Goal: Find specific page/section: Find specific page/section

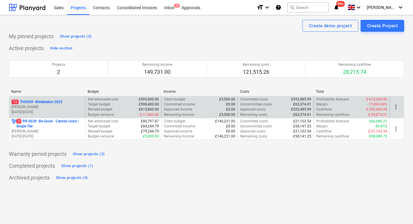
click at [50, 106] on p "[PERSON_NAME]" at bounding box center [47, 106] width 71 height 5
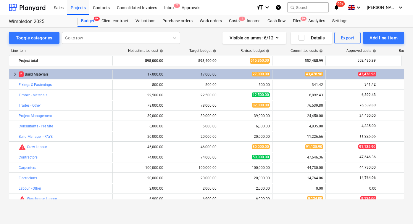
scroll to position [149, 0]
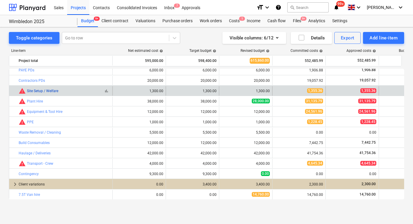
click at [30, 91] on link "Site Setup / Welfare" at bounding box center [42, 91] width 31 height 4
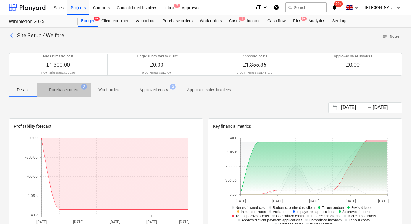
click at [69, 92] on p "Purchase orders" at bounding box center [64, 90] width 30 height 6
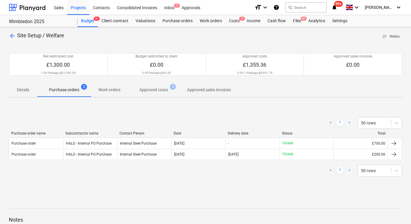
click at [115, 91] on p "Work orders" at bounding box center [109, 90] width 22 height 6
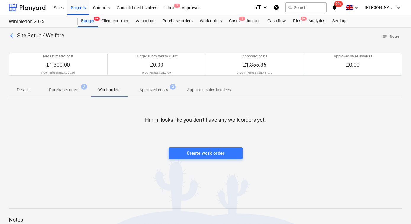
click at [215, 89] on p "Approved sales invoices" at bounding box center [209, 90] width 44 height 6
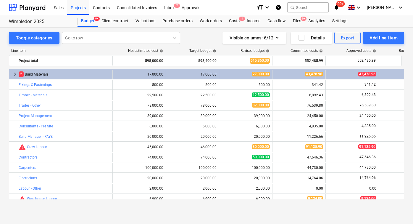
scroll to position [67, 0]
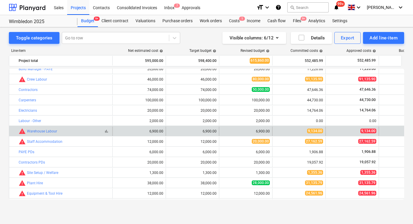
click at [22, 132] on span "warning" at bounding box center [22, 131] width 7 height 7
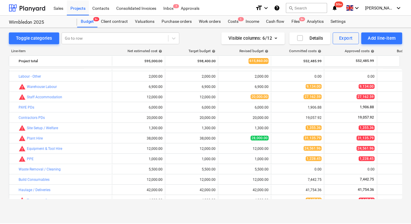
scroll to position [121, 0]
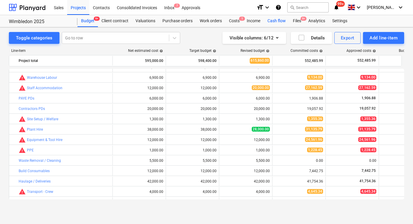
click at [276, 19] on div "Cash flow" at bounding box center [276, 21] width 25 height 12
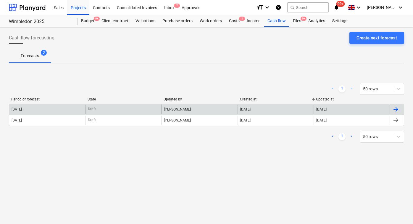
click at [395, 110] on div at bounding box center [395, 109] width 7 height 7
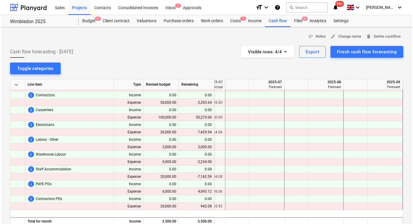
scroll to position [0, 287]
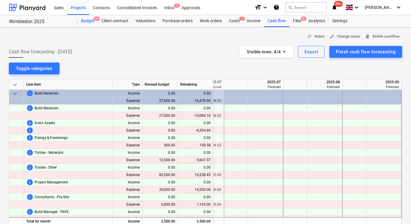
click at [91, 19] on div "Budget 9+" at bounding box center [88, 21] width 20 height 12
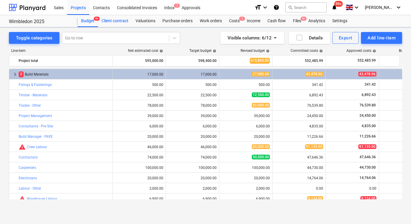
click at [120, 20] on div "Client contract" at bounding box center [115, 21] width 34 height 12
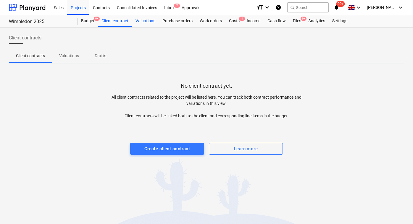
click at [143, 22] on div "Valuations" at bounding box center [145, 21] width 27 height 12
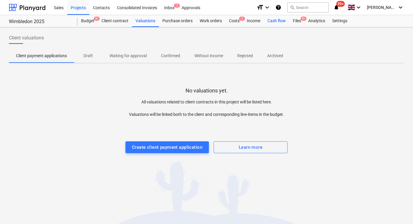
click at [274, 24] on div "Cash flow" at bounding box center [276, 21] width 25 height 12
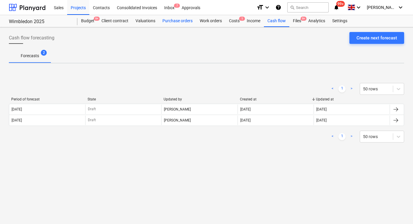
click at [167, 22] on div "Purchase orders" at bounding box center [177, 21] width 37 height 12
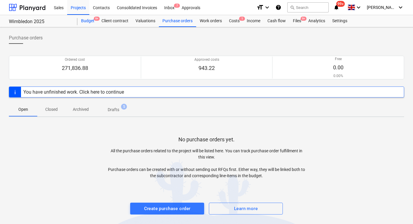
click at [85, 20] on div "Budget 9+" at bounding box center [88, 21] width 20 height 12
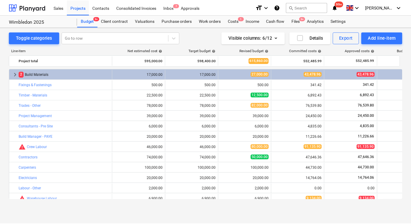
scroll to position [121, 0]
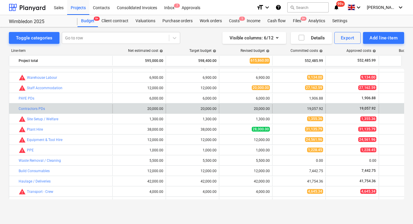
click at [361, 109] on span "19,057.92" at bounding box center [367, 108] width 17 height 4
click at [27, 108] on link "Contractors PDs" at bounding box center [32, 109] width 26 height 4
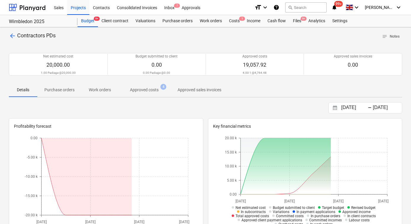
click at [138, 93] on span "Approved costs 4" at bounding box center [144, 89] width 52 height 11
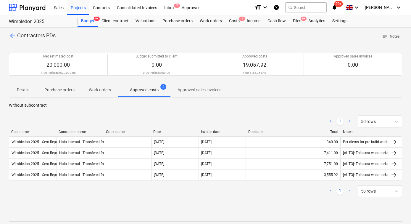
click at [63, 89] on p "Purchase orders" at bounding box center [59, 90] width 30 height 6
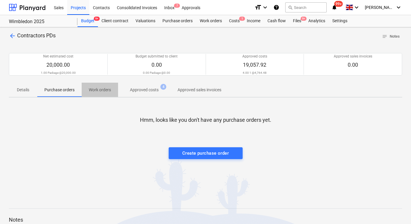
click at [99, 94] on span "Work orders" at bounding box center [100, 90] width 36 height 10
click at [144, 91] on p "Approved costs" at bounding box center [144, 90] width 29 height 6
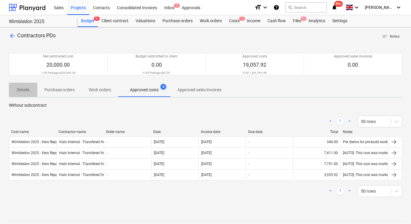
click at [25, 92] on p "Details" at bounding box center [23, 90] width 14 height 6
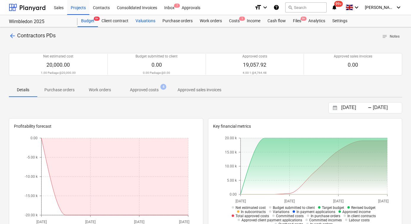
click at [153, 22] on div "Valuations" at bounding box center [145, 21] width 27 height 12
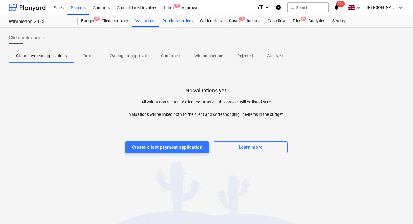
click at [181, 20] on div "Purchase orders" at bounding box center [177, 21] width 37 height 12
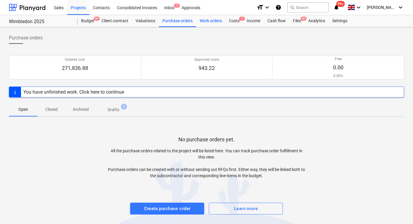
click at [211, 21] on div "Work orders" at bounding box center [210, 21] width 29 height 12
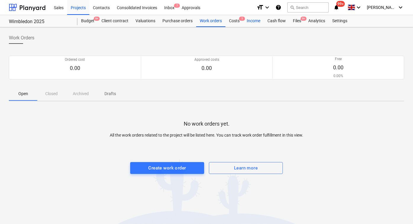
click at [244, 22] on div "Income" at bounding box center [253, 21] width 21 height 12
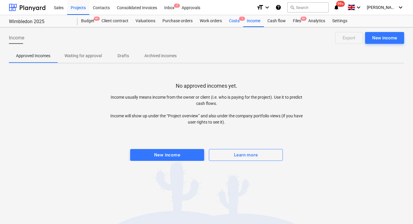
click at [236, 22] on div "Costs 1" at bounding box center [234, 21] width 18 height 12
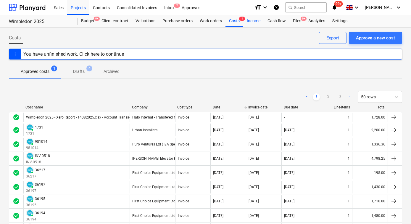
click at [249, 21] on div "Income" at bounding box center [253, 21] width 21 height 12
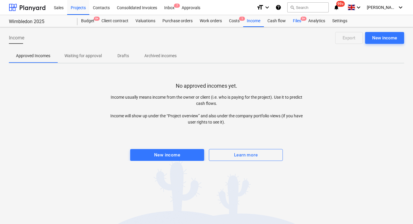
click at [297, 22] on div "Files 9+" at bounding box center [296, 21] width 15 height 12
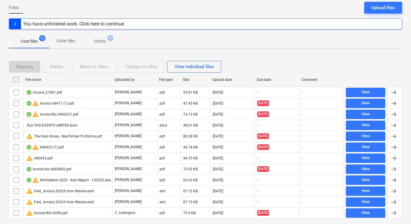
scroll to position [73, 0]
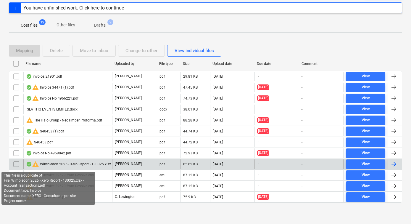
click at [37, 165] on span "warning" at bounding box center [35, 163] width 7 height 7
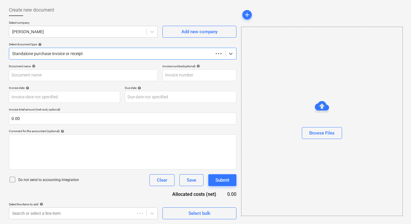
scroll to position [28, 0]
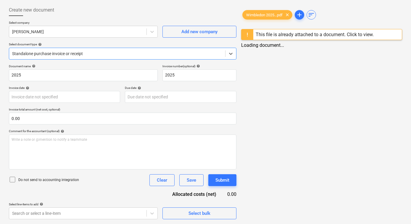
type input "2025"
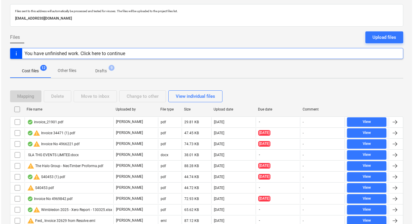
scroll to position [73, 0]
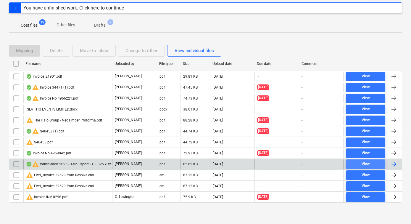
click at [372, 161] on span "View" at bounding box center [365, 163] width 35 height 7
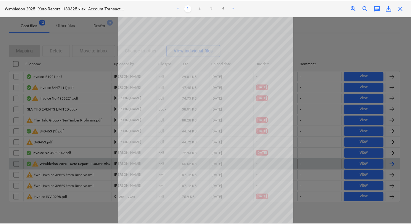
scroll to position [43, 0]
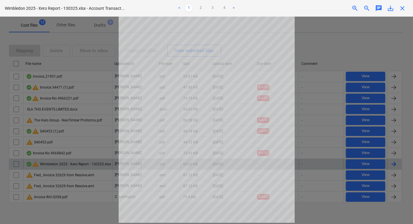
click at [399, 9] on span "close" at bounding box center [402, 8] width 7 height 7
click at [404, 8] on span "close" at bounding box center [402, 8] width 7 height 7
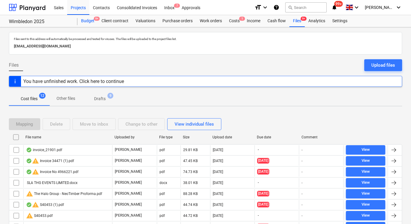
click at [86, 22] on div "Budget 9+" at bounding box center [88, 21] width 20 height 12
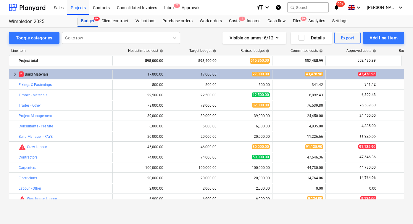
scroll to position [121, 0]
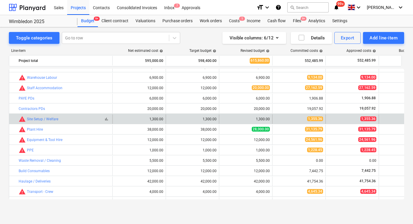
click at [24, 120] on span "warning" at bounding box center [22, 118] width 7 height 7
